Goal: Check status: Check status

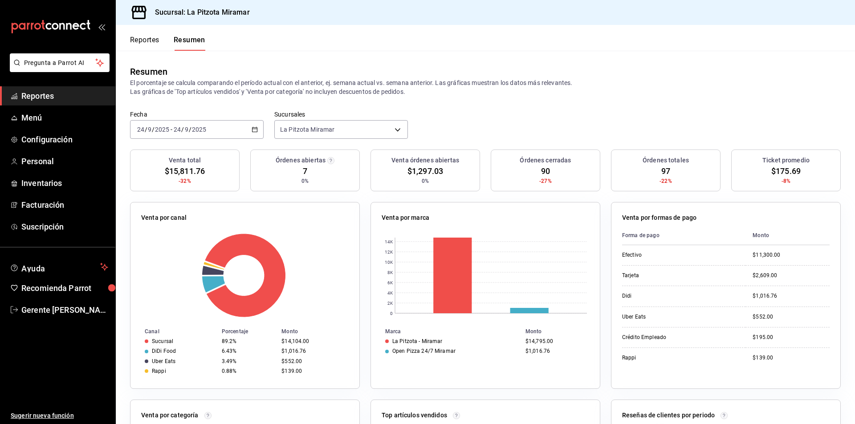
click at [250, 136] on div "[DATE] [DATE] - [DATE] [DATE]" at bounding box center [197, 129] width 134 height 19
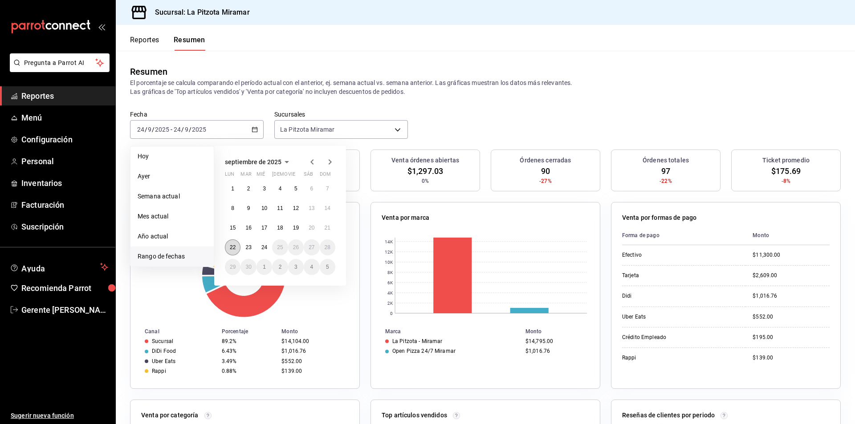
click at [235, 245] on abbr "22" at bounding box center [233, 247] width 6 height 6
click at [236, 246] on button "22" at bounding box center [233, 247] width 16 height 16
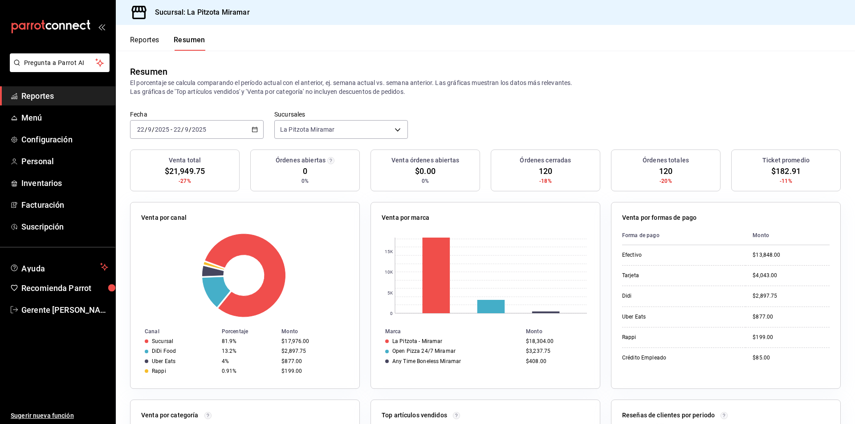
click at [254, 131] on icon "button" at bounding box center [255, 129] width 6 height 6
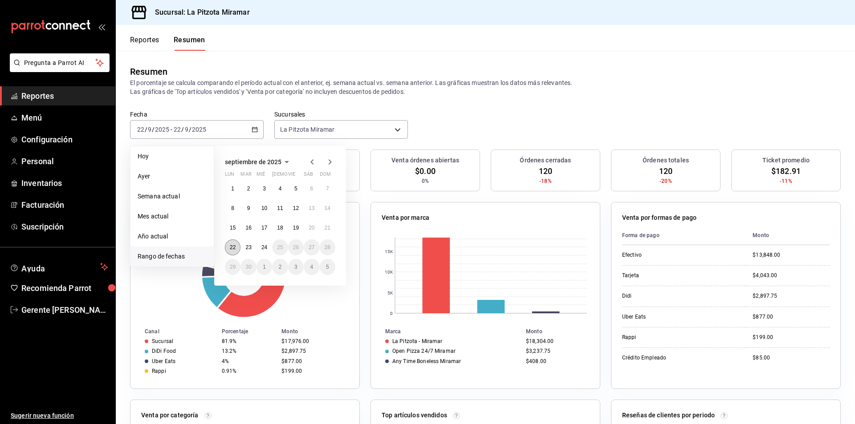
click at [228, 243] on button "22" at bounding box center [233, 247] width 16 height 16
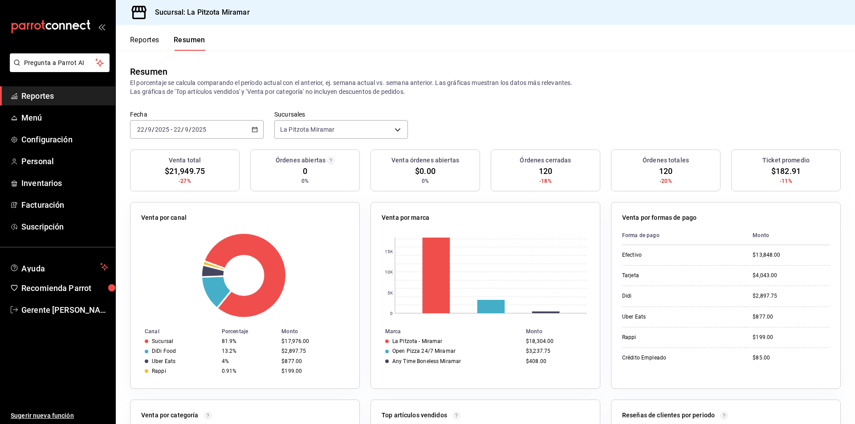
click at [153, 44] on button "Reportes" at bounding box center [144, 43] width 29 height 15
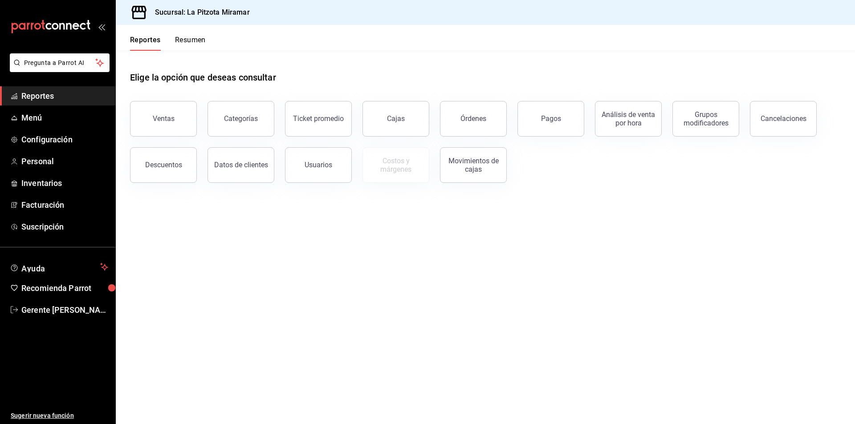
click at [173, 113] on button "Ventas" at bounding box center [163, 119] width 67 height 36
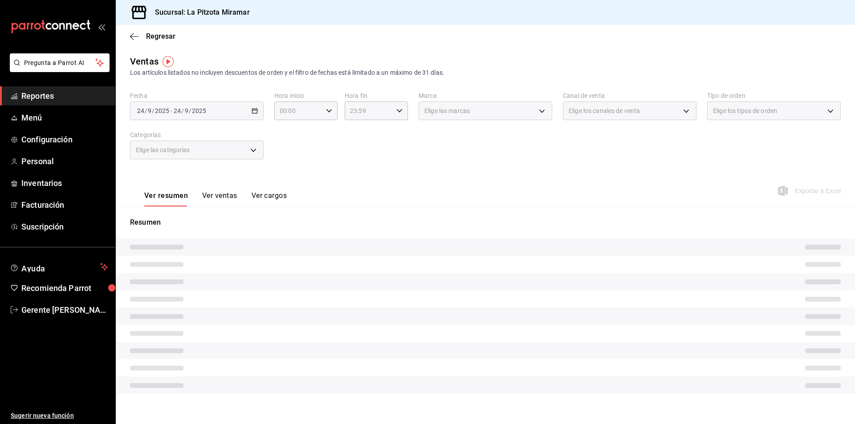
click at [265, 105] on div "Fecha [DATE] [DATE] - [DATE] [DATE] Hora inicio 00:00 Hora inicio Hora fin 23:5…" at bounding box center [485, 131] width 710 height 78
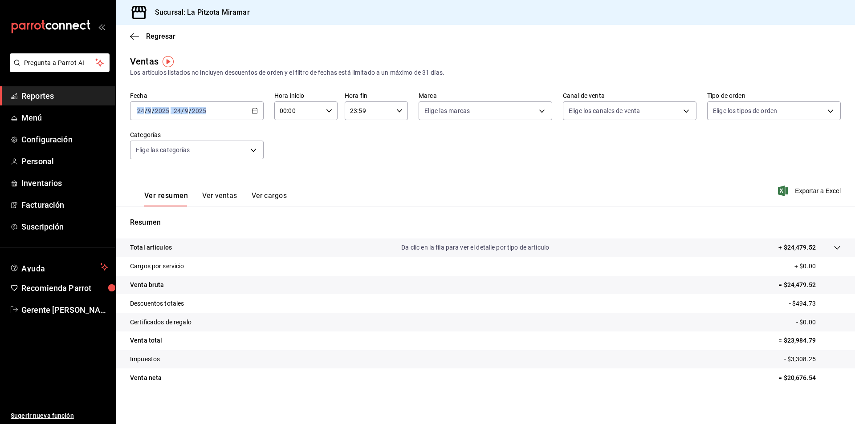
click at [249, 107] on div "[DATE] [DATE] - [DATE] [DATE]" at bounding box center [197, 110] width 134 height 19
click at [253, 111] on icon "button" at bounding box center [255, 111] width 6 height 6
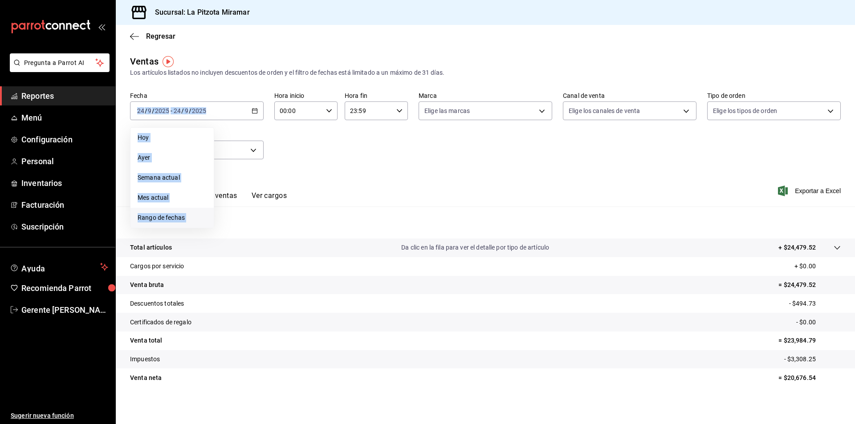
click at [194, 213] on li "Rango de fechas" at bounding box center [171, 218] width 83 height 20
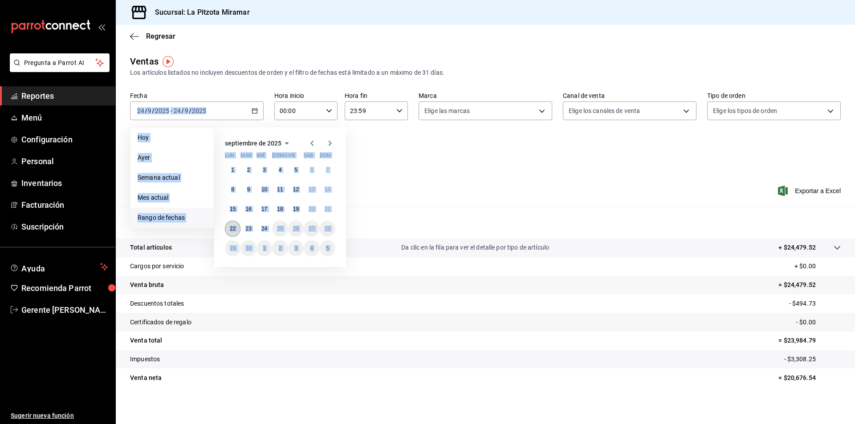
click at [237, 226] on button "22" at bounding box center [233, 229] width 16 height 16
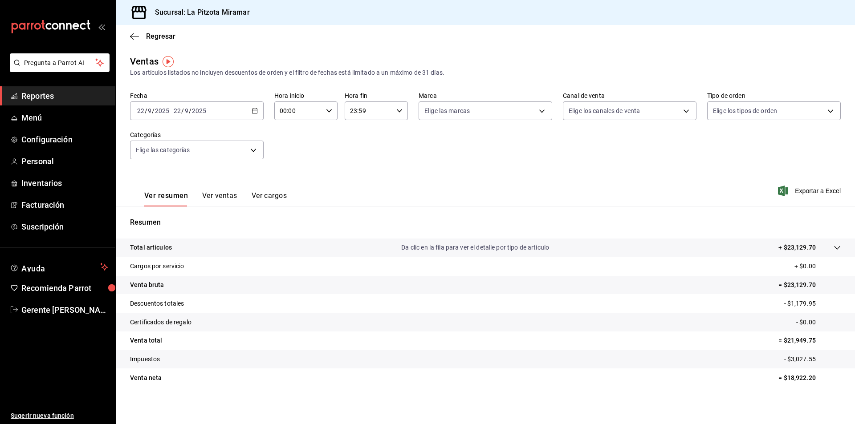
click at [280, 131] on div "Fecha [DATE] [DATE] - [DATE] [DATE] Hora inicio 00:00 Hora inicio Hora fin 23:5…" at bounding box center [485, 131] width 710 height 78
drag, startPoint x: 237, startPoint y: 188, endPoint x: 246, endPoint y: 201, distance: 15.7
click at [245, 199] on div "Ver resumen Ver ventas Ver cargos" at bounding box center [208, 194] width 157 height 26
drag, startPoint x: 246, startPoint y: 201, endPoint x: 230, endPoint y: 195, distance: 17.0
click at [245, 201] on div "Ver resumen Ver ventas Ver cargos" at bounding box center [215, 198] width 142 height 15
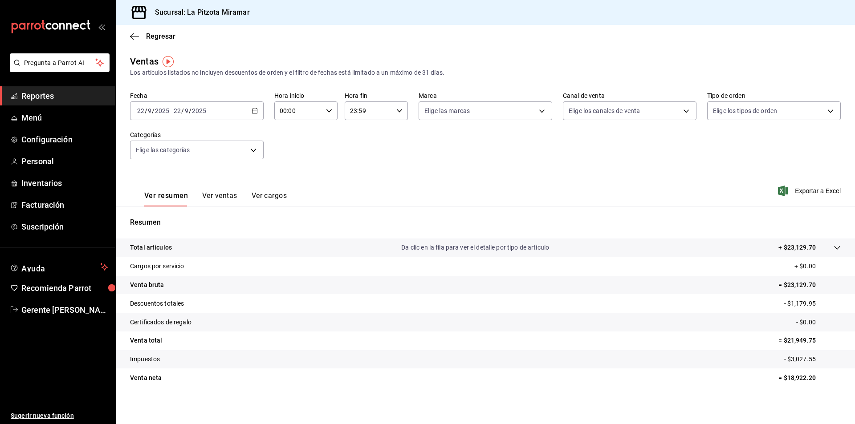
click at [223, 194] on button "Ver ventas" at bounding box center [219, 198] width 35 height 15
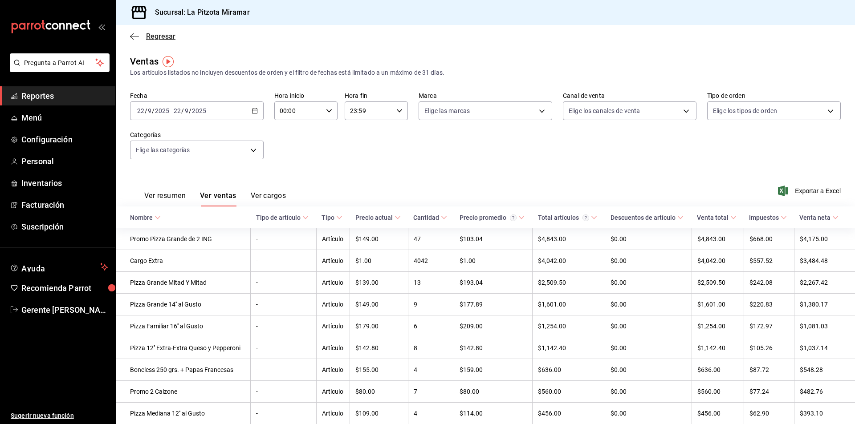
click at [131, 37] on icon "button" at bounding box center [134, 36] width 9 height 8
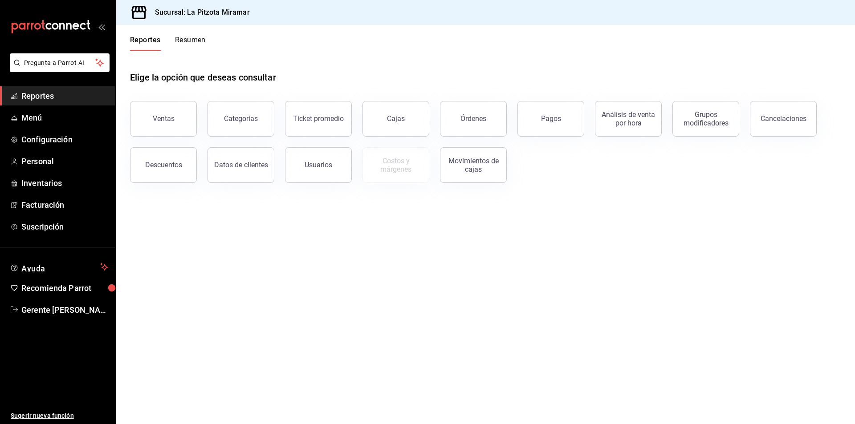
click at [189, 38] on button "Resumen" at bounding box center [190, 43] width 31 height 15
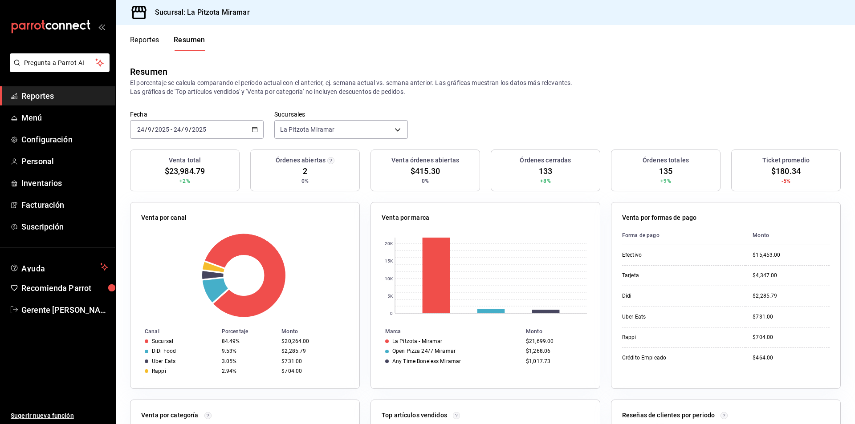
click at [253, 127] on \(Stroke\) "button" at bounding box center [253, 127] width 0 height 0
click at [177, 262] on li "Rango de fechas" at bounding box center [171, 257] width 83 height 20
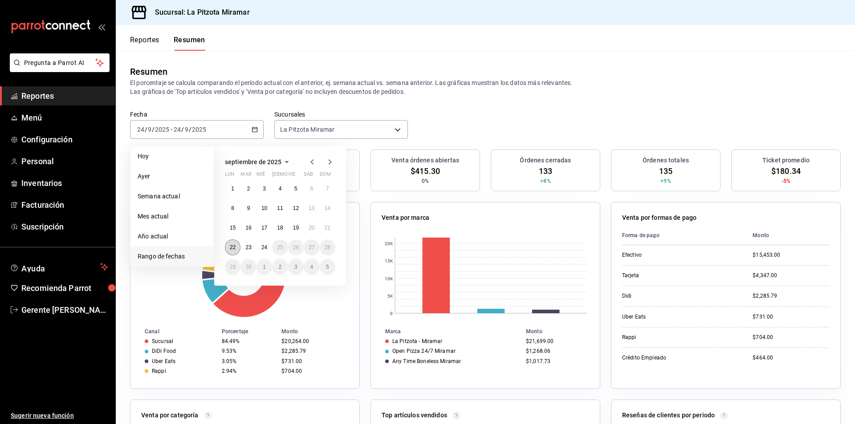
click at [232, 246] on abbr "22" at bounding box center [233, 247] width 6 height 6
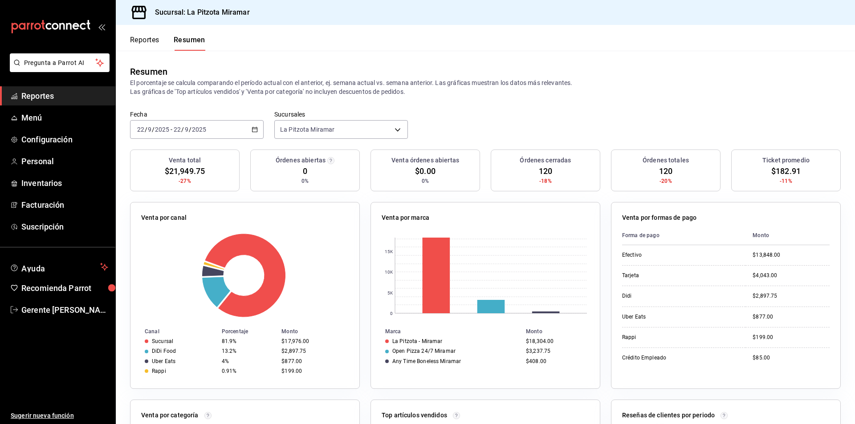
click at [252, 128] on icon "button" at bounding box center [255, 129] width 6 height 6
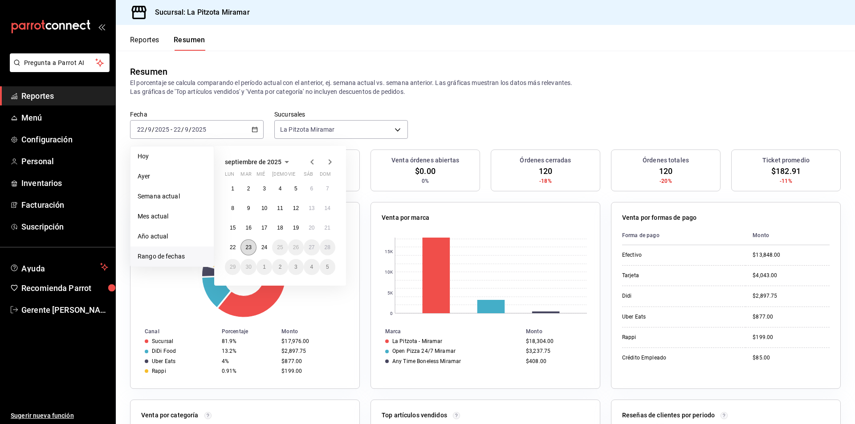
click at [252, 247] on button "23" at bounding box center [248, 247] width 16 height 16
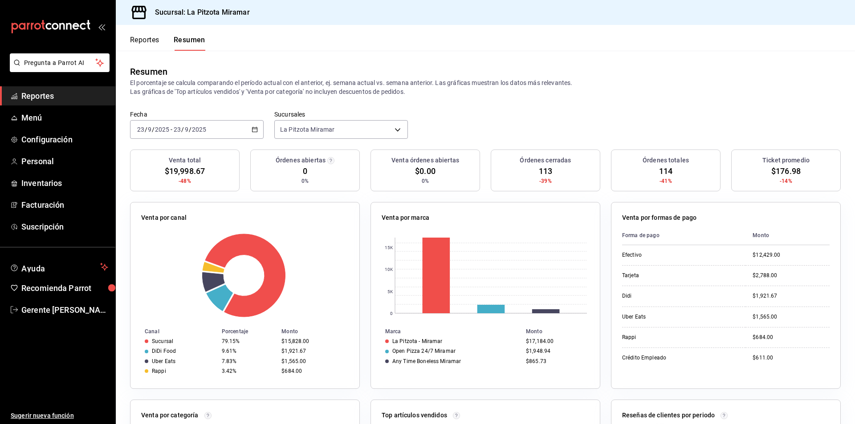
click at [247, 130] on div "[DATE] [DATE] - [DATE] [DATE]" at bounding box center [197, 129] width 134 height 19
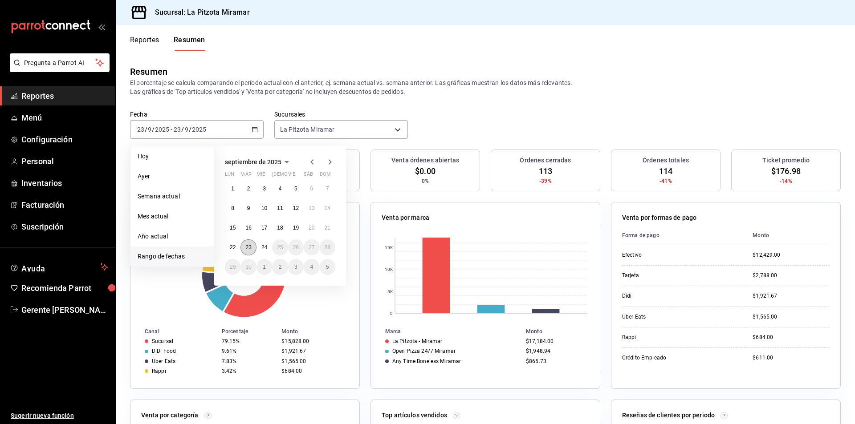
click at [251, 243] on button "23" at bounding box center [248, 247] width 16 height 16
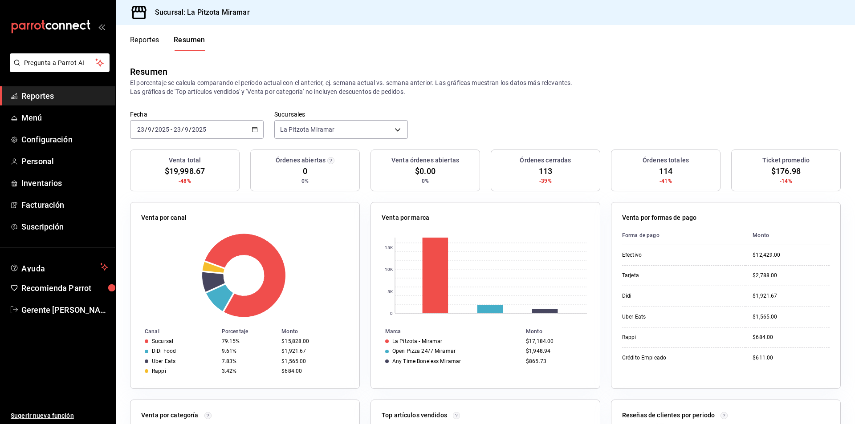
click at [148, 41] on button "Reportes" at bounding box center [144, 43] width 29 height 15
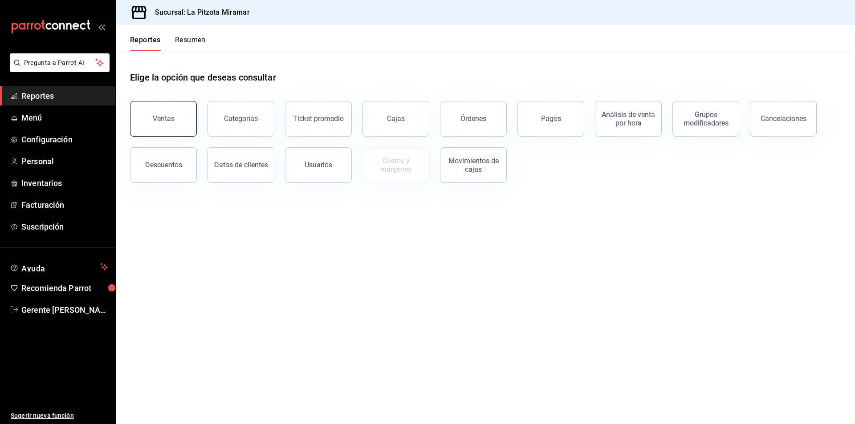
click at [186, 113] on button "Ventas" at bounding box center [163, 119] width 67 height 36
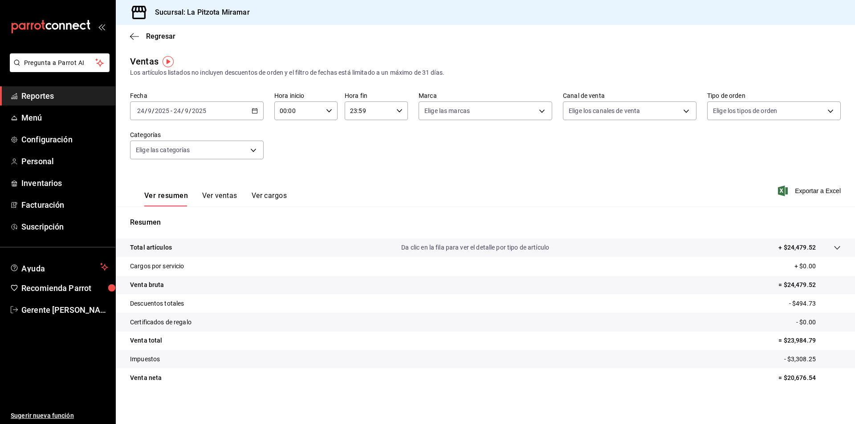
click at [218, 209] on div "Resumen Total artículos Da clic en la fila para ver el detalle por tipo de artí…" at bounding box center [485, 302] width 739 height 191
click at [219, 199] on button "Ver ventas" at bounding box center [219, 198] width 35 height 15
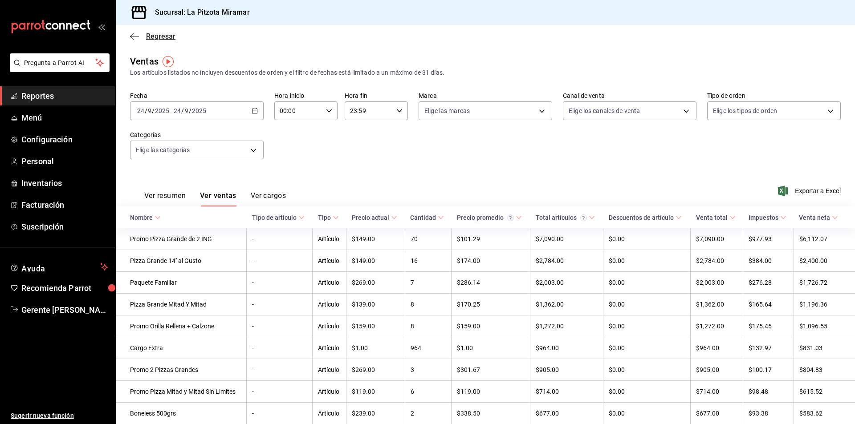
click at [137, 35] on icon "button" at bounding box center [134, 36] width 9 height 8
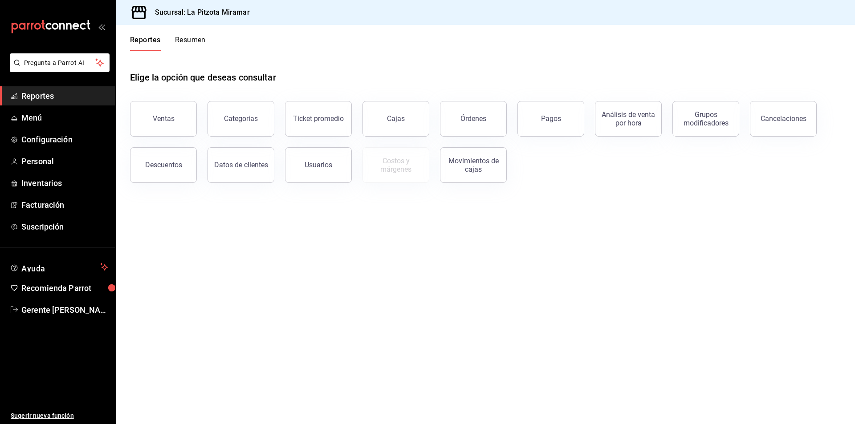
click at [180, 40] on button "Resumen" at bounding box center [190, 43] width 31 height 15
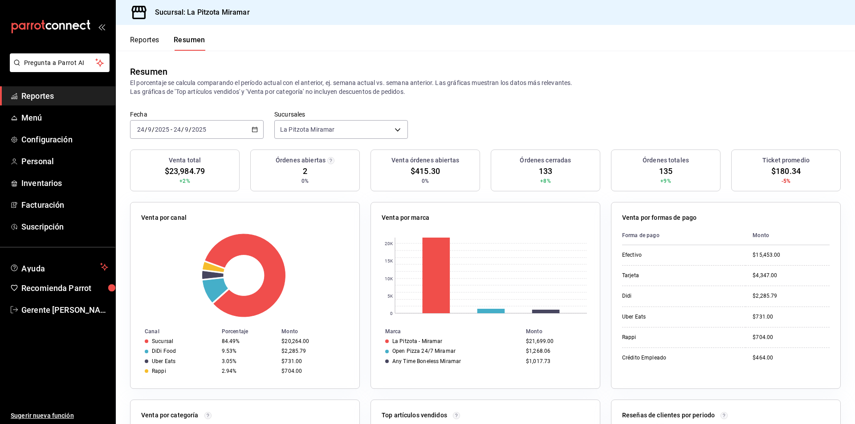
click at [255, 123] on div "[DATE] [DATE] - [DATE] [DATE]" at bounding box center [197, 129] width 134 height 19
click at [178, 255] on span "Rango de fechas" at bounding box center [172, 256] width 69 height 9
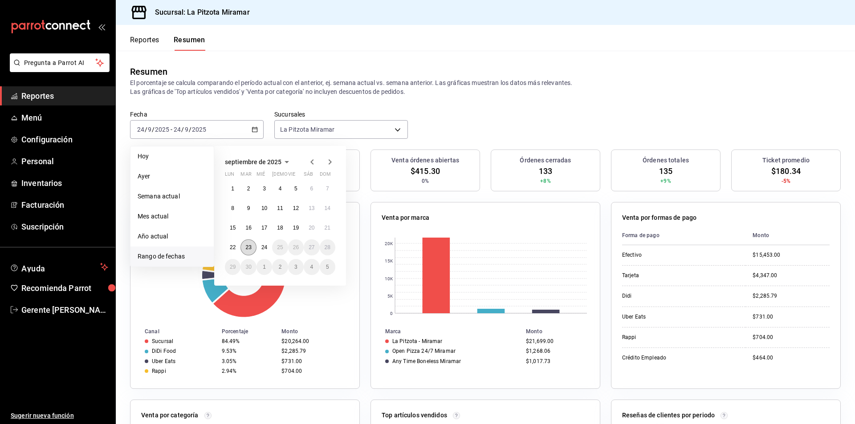
click at [251, 252] on button "23" at bounding box center [248, 247] width 16 height 16
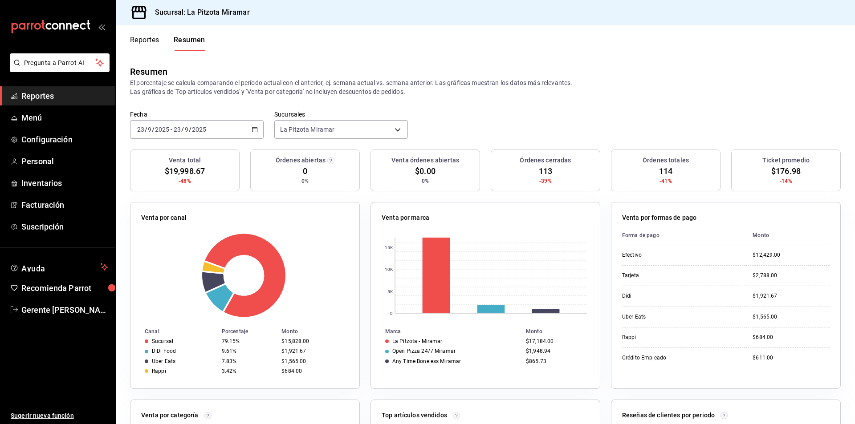
click at [248, 129] on div "[DATE] [DATE] - [DATE] [DATE]" at bounding box center [197, 129] width 134 height 19
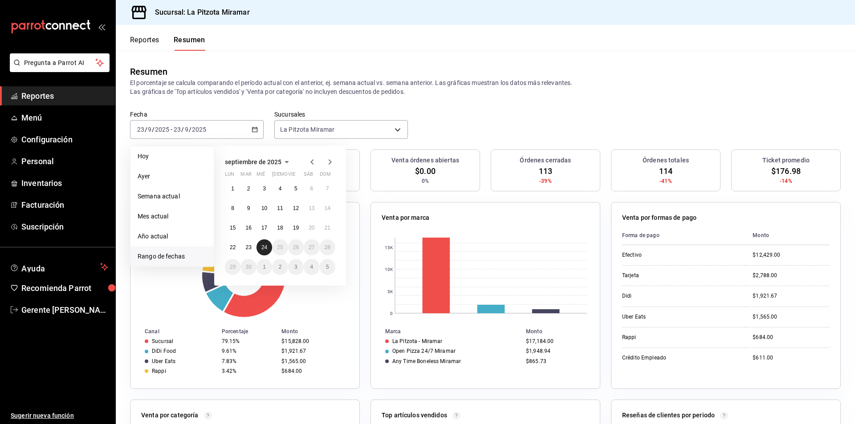
click at [263, 248] on abbr "24" at bounding box center [264, 247] width 6 height 6
